Goal: Information Seeking & Learning: Compare options

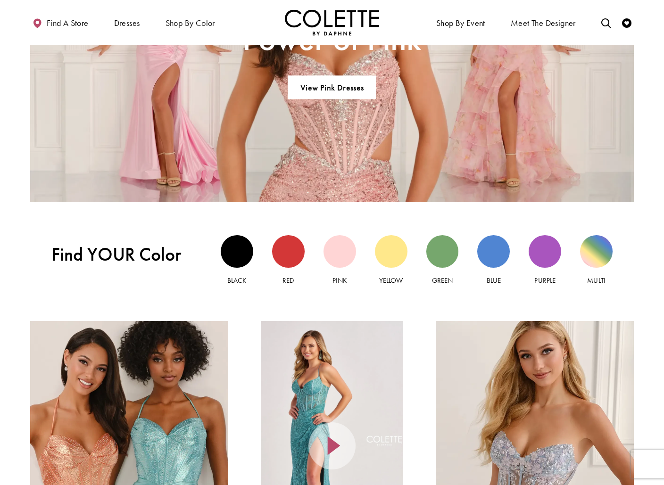
scroll to position [686, 0]
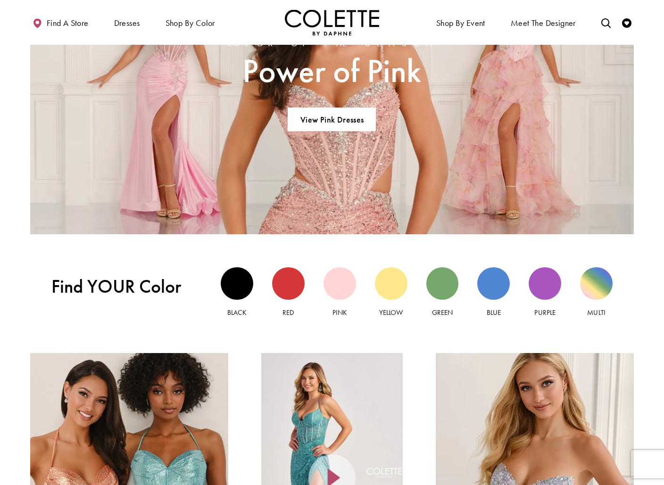
click at [363, 21] on img "Visit Home Page" at bounding box center [332, 22] width 94 height 26
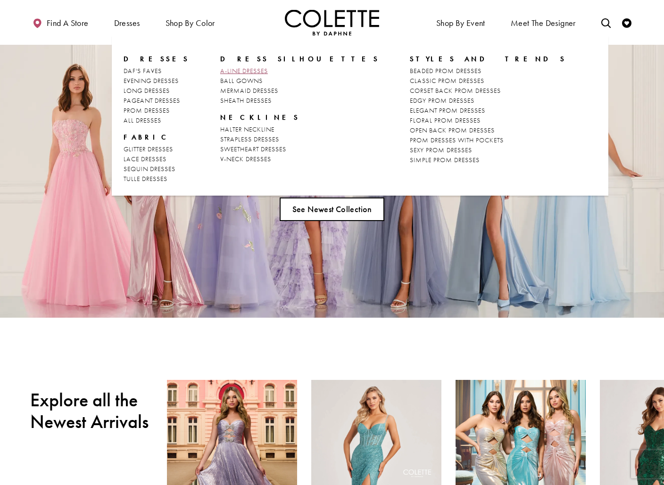
click at [238, 71] on span "A-LINE DRESSES" at bounding box center [244, 71] width 48 height 8
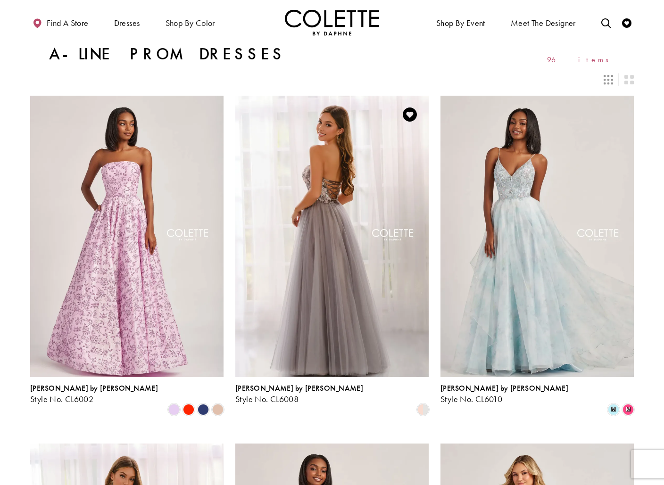
click at [352, 191] on img "Visit Colette by Daphne Style No. CL6008 Page" at bounding box center [331, 236] width 193 height 281
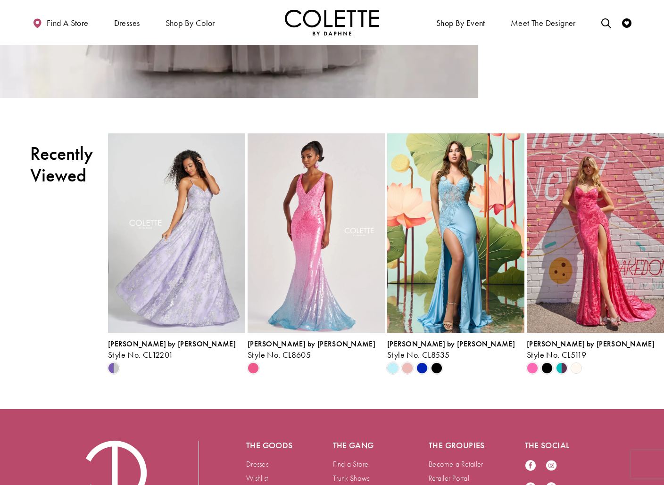
scroll to position [1068, 0]
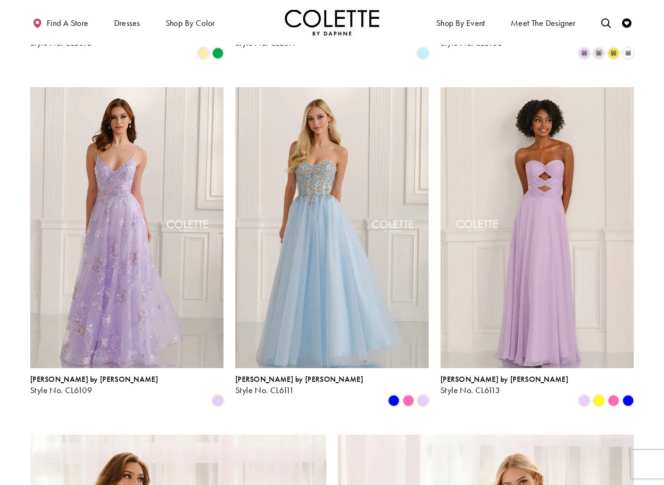
scroll to position [1111, 0]
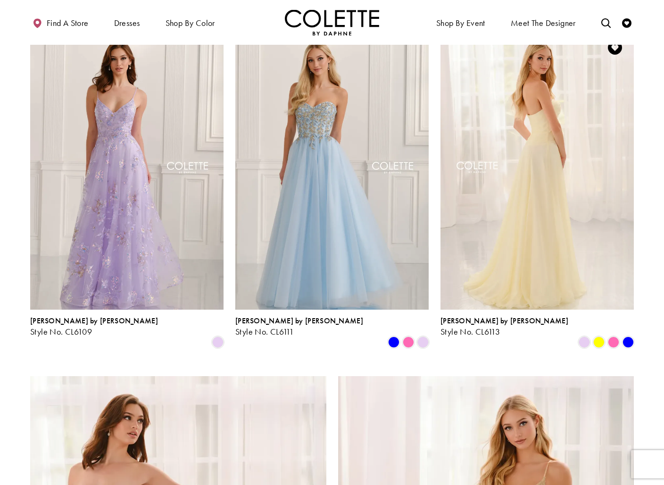
click at [501, 234] on img "Visit Colette by Daphne Style No. CL6113 Page" at bounding box center [537, 169] width 193 height 281
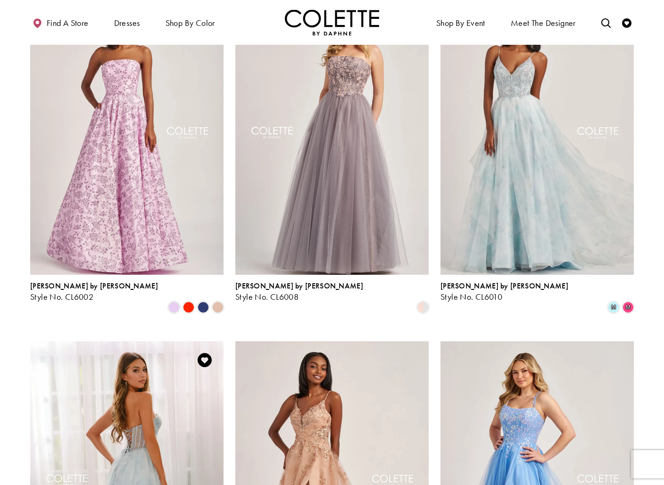
scroll to position [50, 0]
